Goal: Task Accomplishment & Management: Use online tool/utility

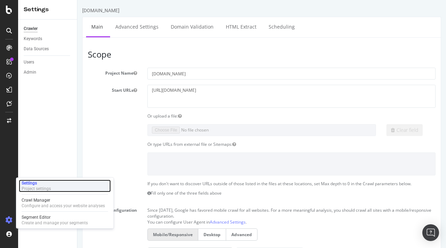
click at [43, 187] on div "Project settings" at bounding box center [36, 189] width 29 height 6
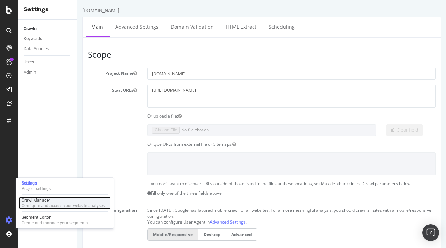
click at [29, 205] on div "Configure and access your website analyses" at bounding box center [63, 206] width 83 height 6
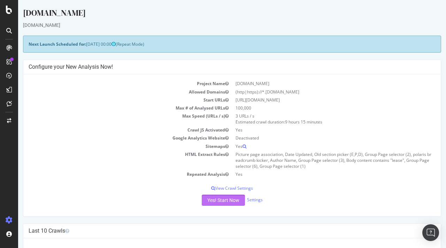
click at [228, 201] on button "Yes! Start Now" at bounding box center [223, 199] width 43 height 11
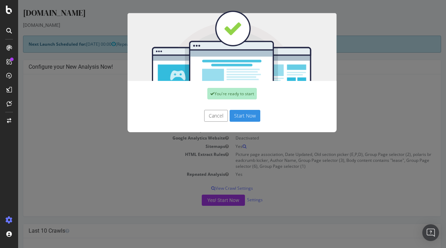
click at [239, 119] on button "Start Now" at bounding box center [245, 116] width 31 height 12
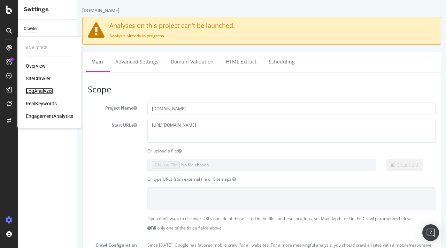
click at [43, 91] on div "LogAnalyzer" at bounding box center [39, 90] width 27 height 7
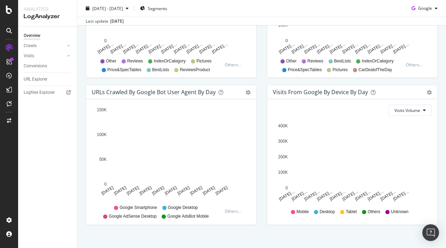
scroll to position [333, 0]
